Goal: Check status

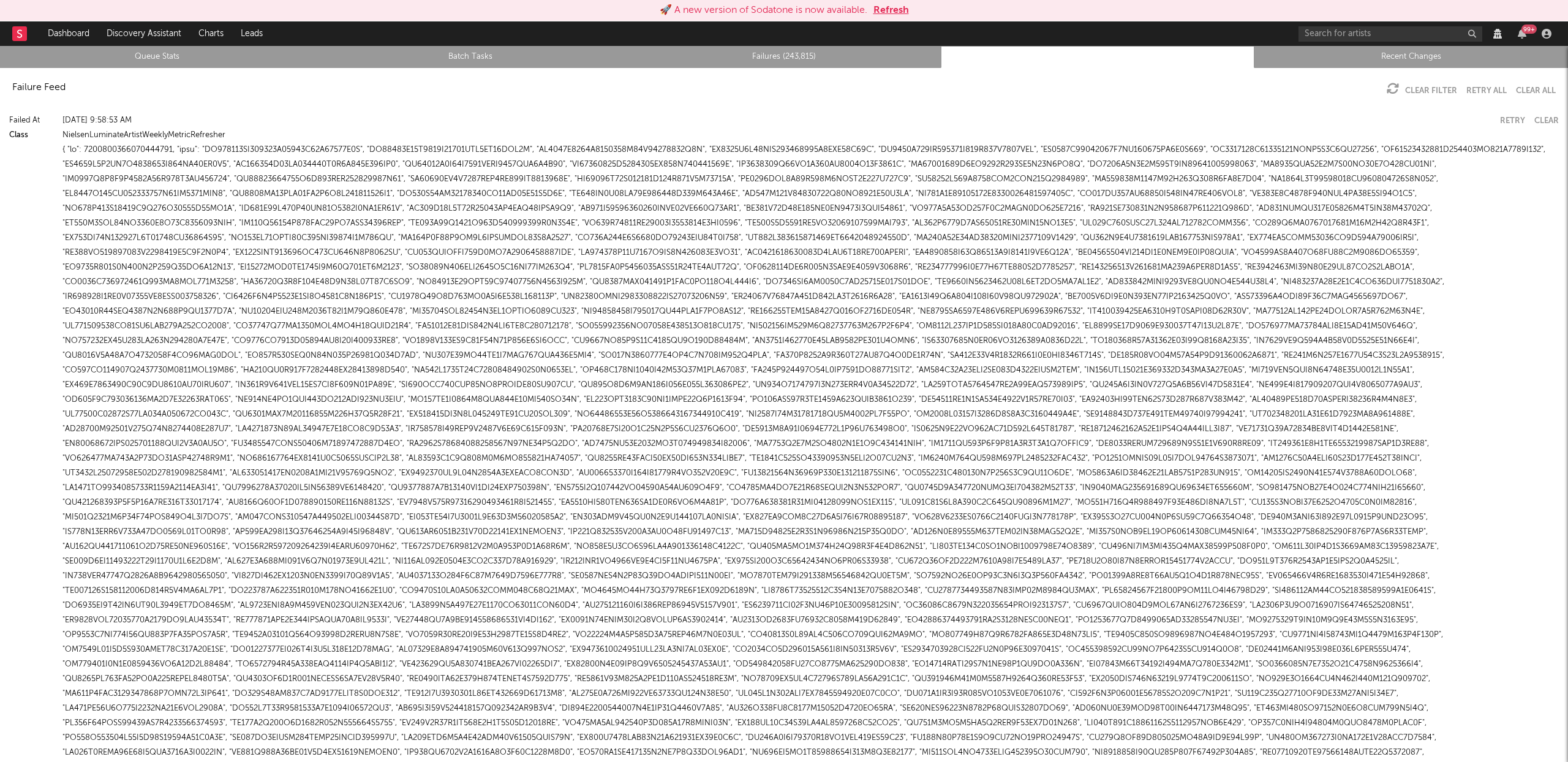
scroll to position [1450, 0]
